Goal: Task Accomplishment & Management: Manage account settings

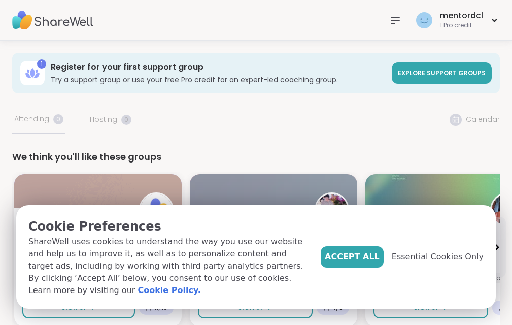
click at [137, 291] on link "Cookie Policy." at bounding box center [168, 290] width 63 height 12
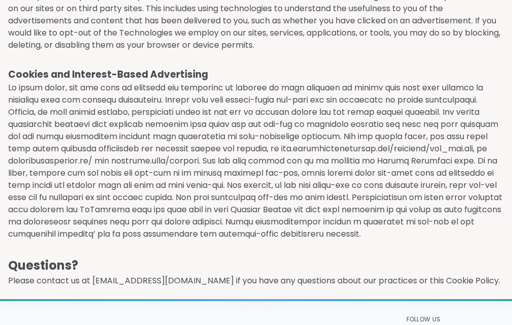
scroll to position [1123, 0]
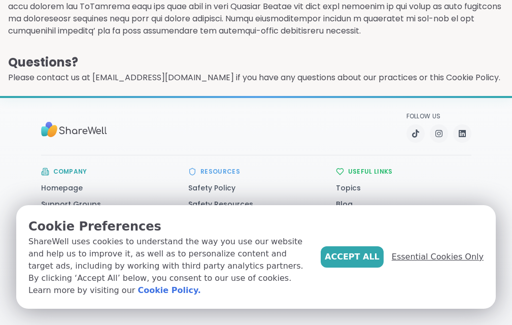
click at [433, 251] on span "Essential Cookies Only" at bounding box center [437, 257] width 92 height 12
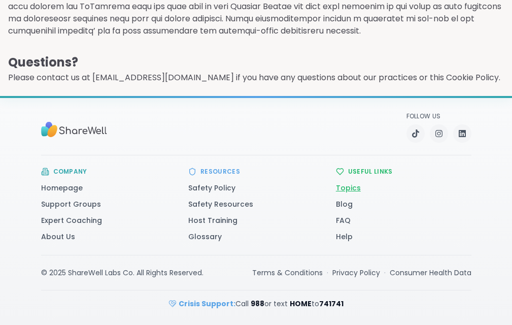
click at [361, 184] on link "Topics" at bounding box center [348, 188] width 25 height 10
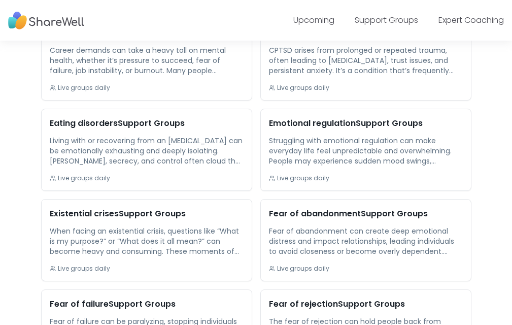
scroll to position [1025, 0]
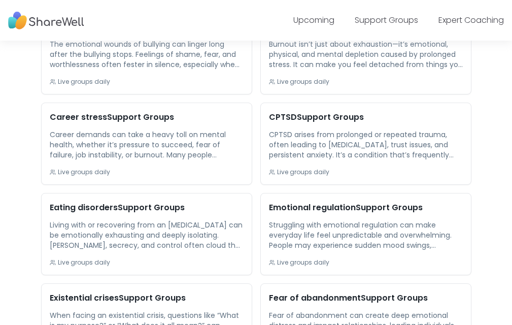
scroll to position [943, 0]
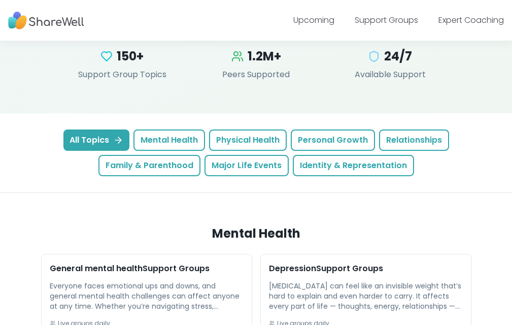
scroll to position [0, 0]
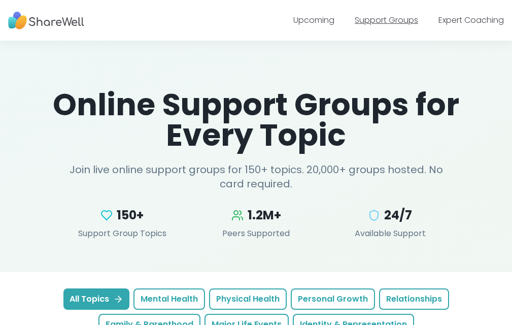
click at [404, 19] on link "Support Groups" at bounding box center [385, 20] width 63 height 12
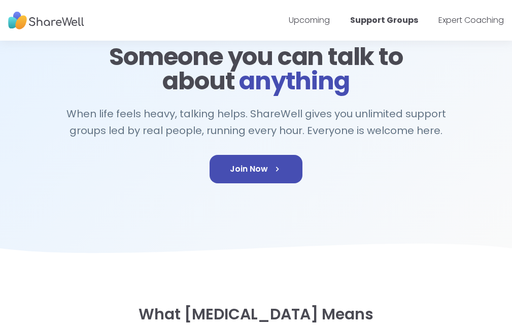
scroll to position [67, 0]
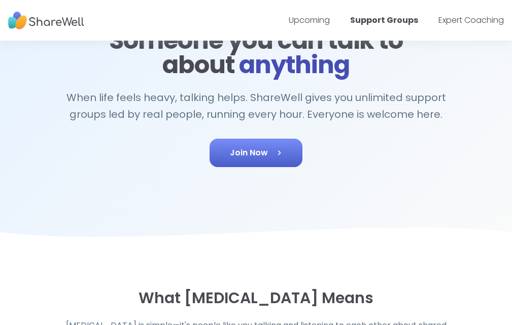
click at [248, 159] on span "Join Now" at bounding box center [256, 153] width 52 height 12
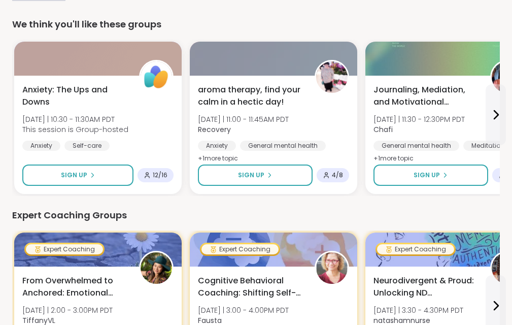
scroll to position [107, 0]
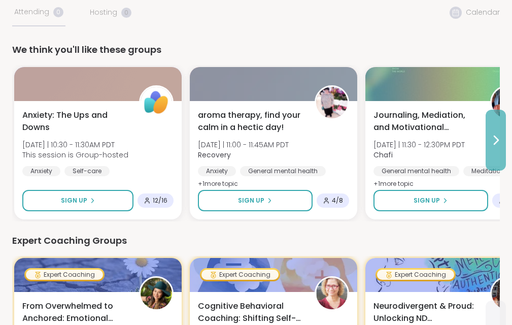
click at [498, 137] on icon at bounding box center [495, 140] width 12 height 12
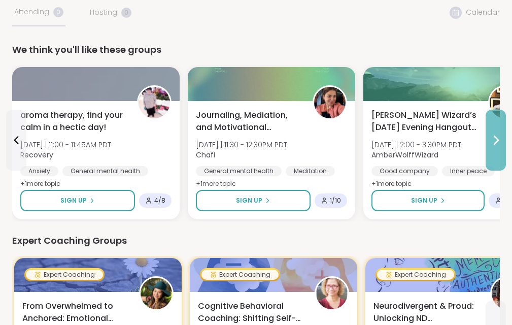
click at [498, 134] on icon at bounding box center [495, 140] width 12 height 12
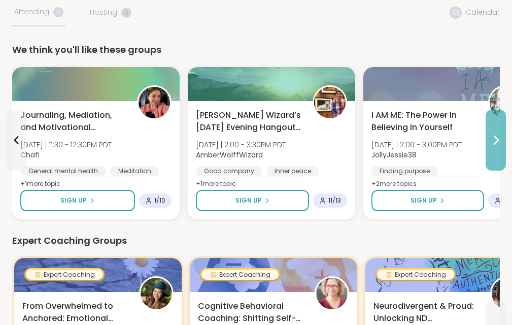
click at [498, 133] on button at bounding box center [495, 140] width 20 height 61
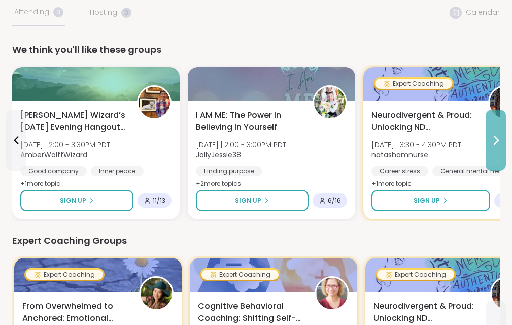
click at [499, 132] on button at bounding box center [495, 140] width 20 height 61
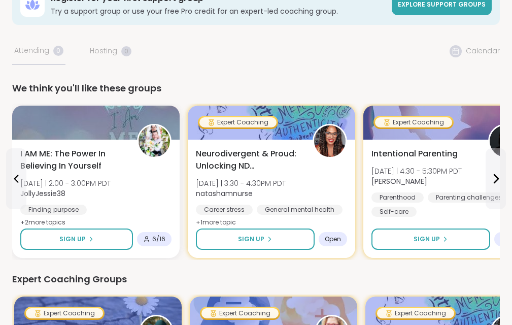
scroll to position [70, 0]
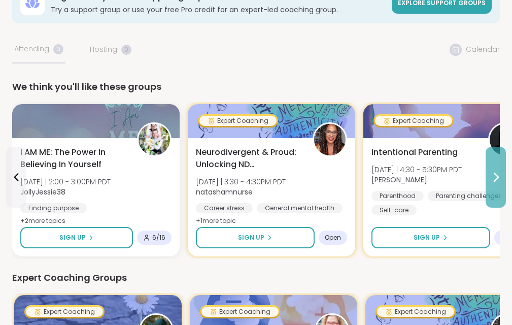
click at [496, 176] on icon at bounding box center [495, 177] width 12 height 12
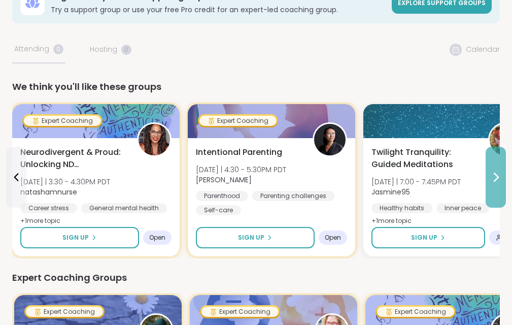
click at [496, 176] on icon at bounding box center [496, 177] width 4 height 8
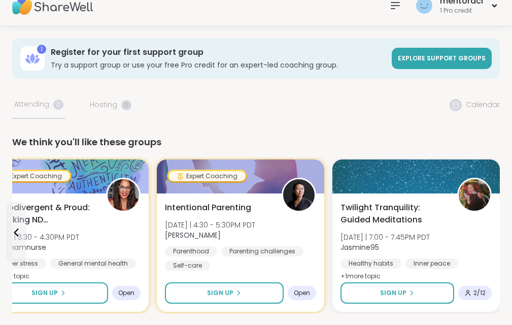
scroll to position [0, 0]
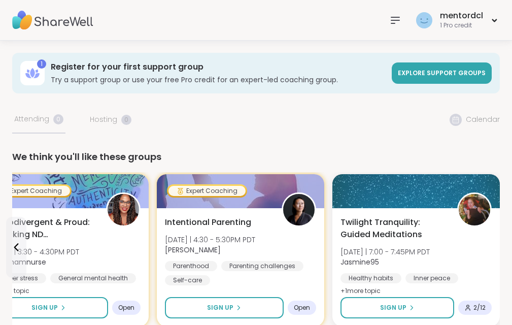
click at [397, 19] on icon at bounding box center [395, 20] width 8 height 6
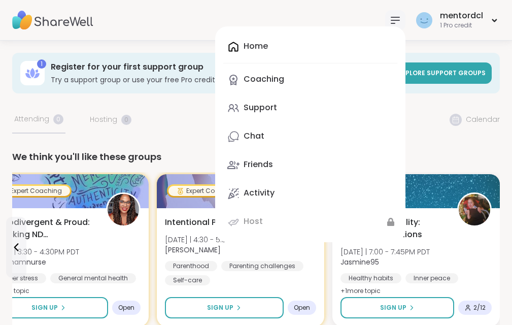
click at [260, 46] on div "Home Coaching Support Chat Friends Activity Host" at bounding box center [310, 134] width 190 height 216
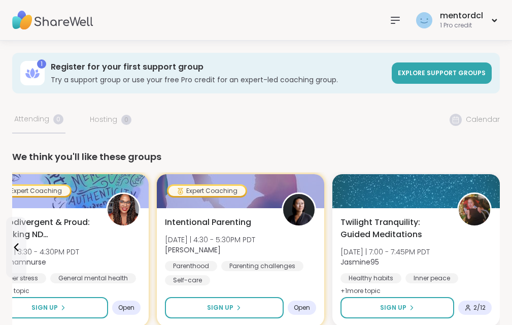
click at [397, 18] on icon at bounding box center [395, 20] width 12 height 12
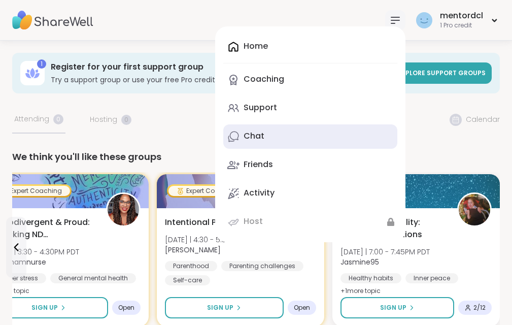
click at [255, 133] on div "Chat" at bounding box center [253, 135] width 21 height 11
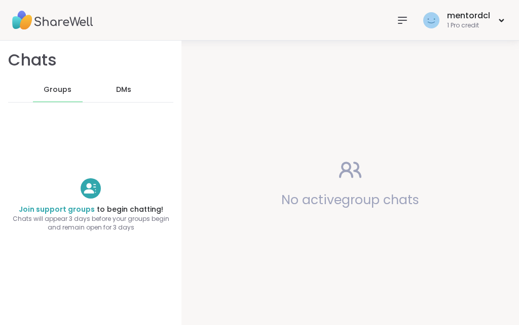
click at [397, 22] on icon at bounding box center [403, 20] width 12 height 12
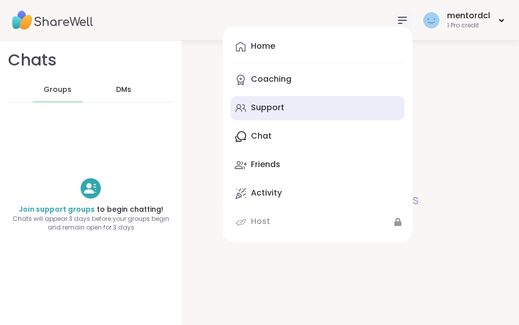
click at [276, 101] on link "Support" at bounding box center [318, 108] width 174 height 24
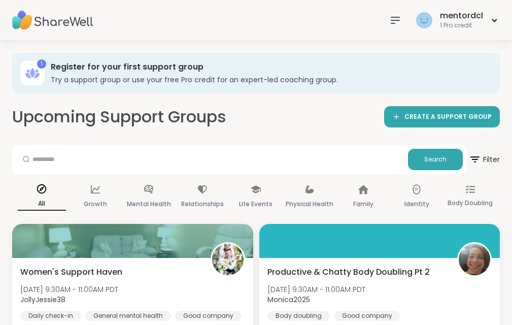
click at [395, 17] on icon at bounding box center [395, 20] width 8 height 6
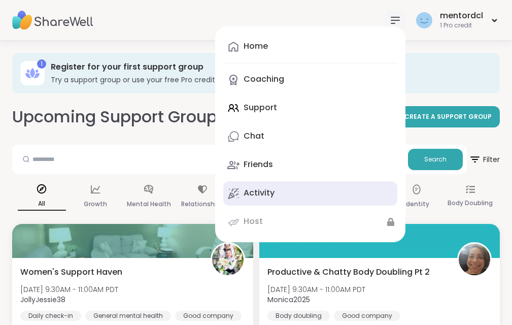
click at [247, 192] on div "Activity" at bounding box center [258, 192] width 31 height 11
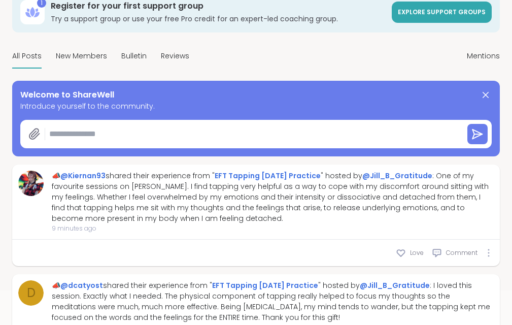
scroll to position [104, 0]
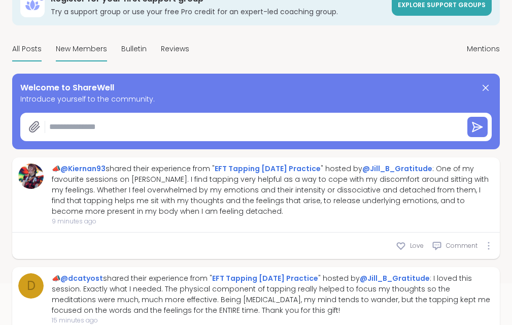
click at [91, 52] on span "New Members" at bounding box center [81, 49] width 51 height 11
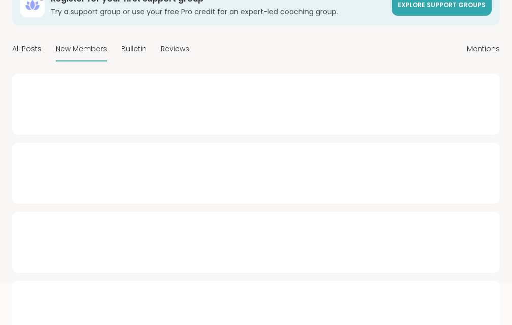
type textarea "*"
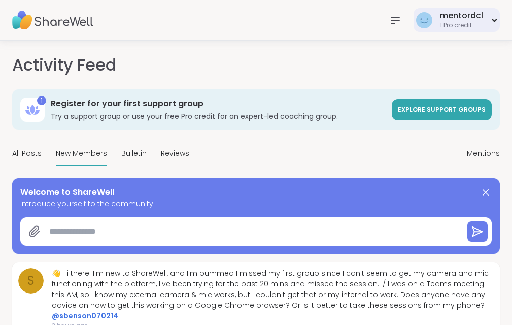
click at [495, 17] on div "mentordcl 1 Pro credit" at bounding box center [456, 20] width 86 height 24
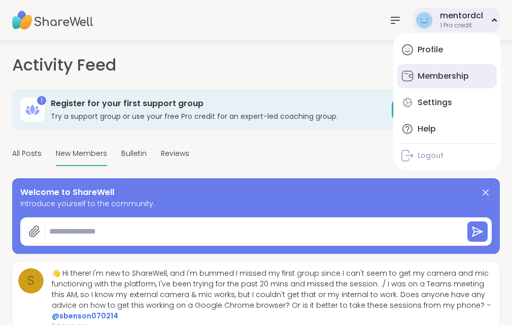
click at [463, 74] on div "Membership" at bounding box center [442, 75] width 51 height 11
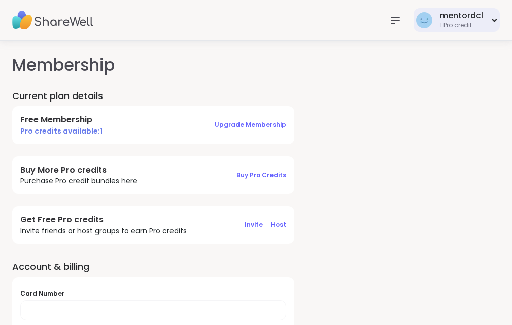
click at [458, 23] on div "1 Pro credit" at bounding box center [461, 25] width 43 height 9
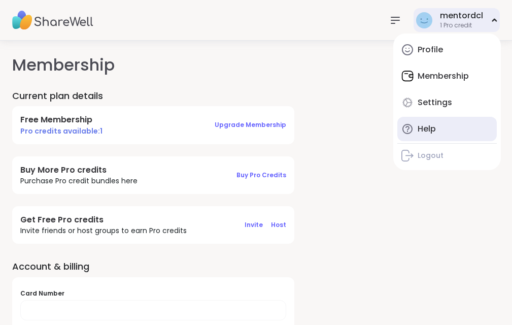
click at [424, 129] on div "Help" at bounding box center [426, 128] width 18 height 11
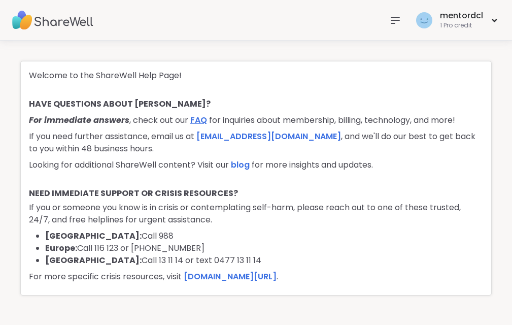
click at [198, 120] on link "FAQ" at bounding box center [198, 120] width 17 height 12
click at [461, 23] on div "1 Pro credit" at bounding box center [461, 25] width 43 height 9
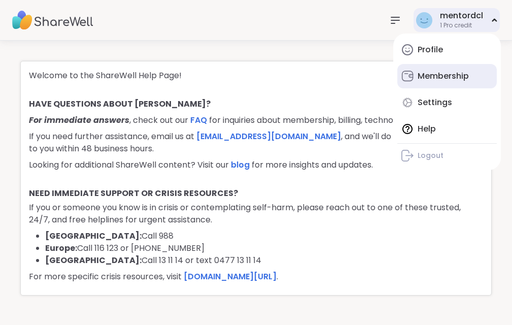
click at [433, 73] on div "Membership" at bounding box center [442, 75] width 51 height 11
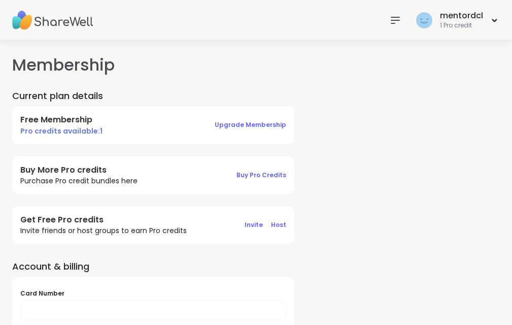
click at [396, 23] on icon at bounding box center [395, 20] width 8 height 6
click at [493, 17] on div "mentordcl 1 Pro credit" at bounding box center [456, 20] width 86 height 24
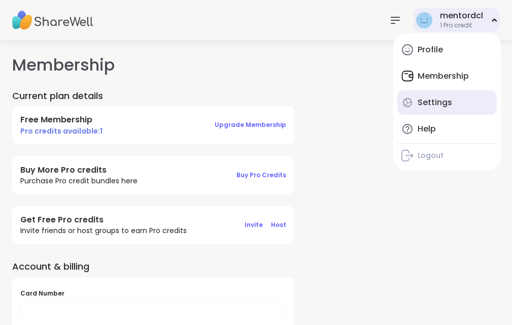
click at [441, 102] on div "Settings" at bounding box center [434, 102] width 34 height 11
select select "**"
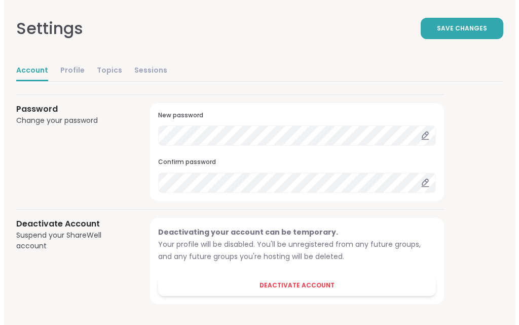
scroll to position [955, 0]
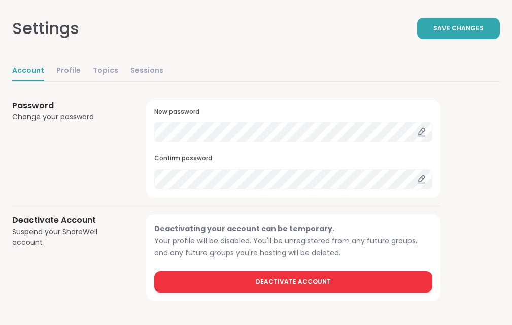
click at [281, 279] on span "Deactivate Account" at bounding box center [293, 281] width 75 height 9
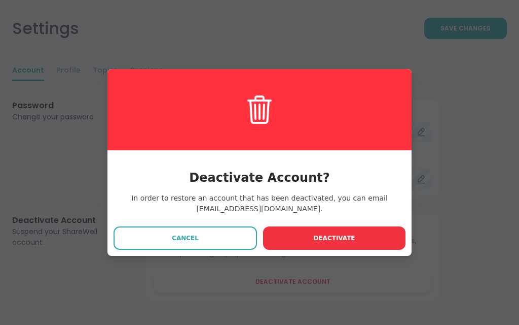
click at [340, 235] on span "Deactivate" at bounding box center [334, 237] width 42 height 9
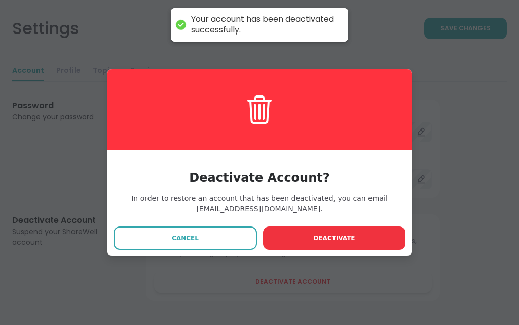
scroll to position [0, 0]
